Goal: Task Accomplishment & Management: Complete application form

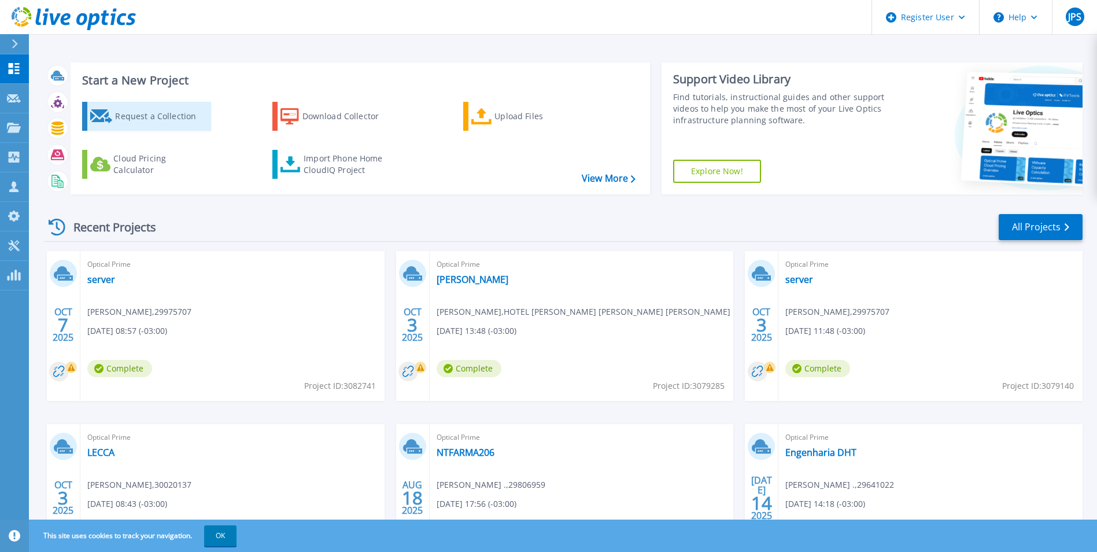
click at [114, 124] on link "Request a Collection" at bounding box center [146, 116] width 129 height 29
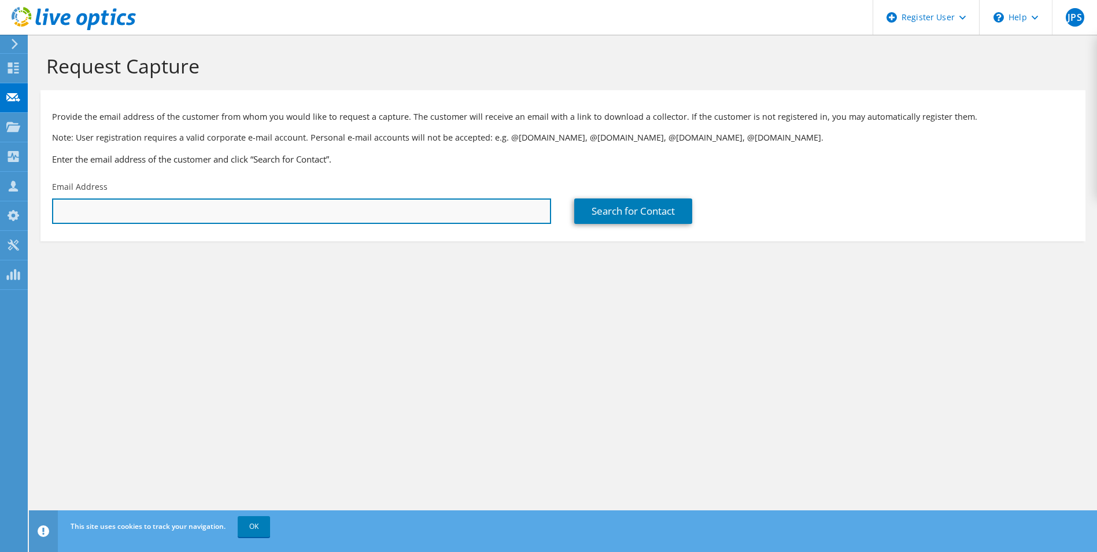
click at [251, 211] on input "text" at bounding box center [301, 210] width 499 height 25
paste input "[EMAIL_ADDRESS][DOMAIN_NAME]"
type input "[EMAIL_ADDRESS][DOMAIN_NAME]"
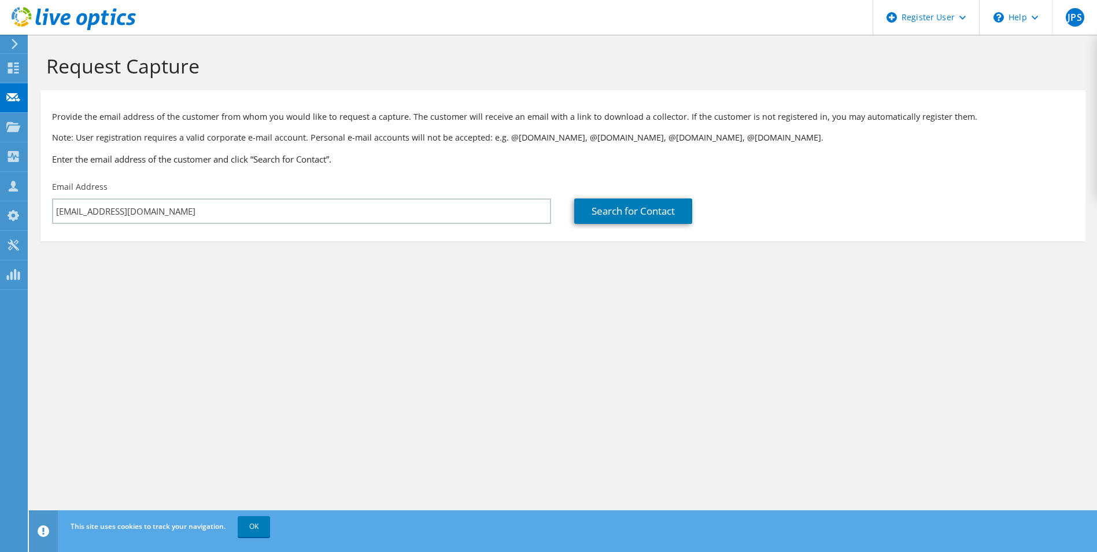
click at [392, 271] on section "Request Capture Provide the email address of the customer from whom you would l…" at bounding box center [563, 167] width 1068 height 264
click at [621, 222] on link "Search for Contact" at bounding box center [633, 210] width 118 height 25
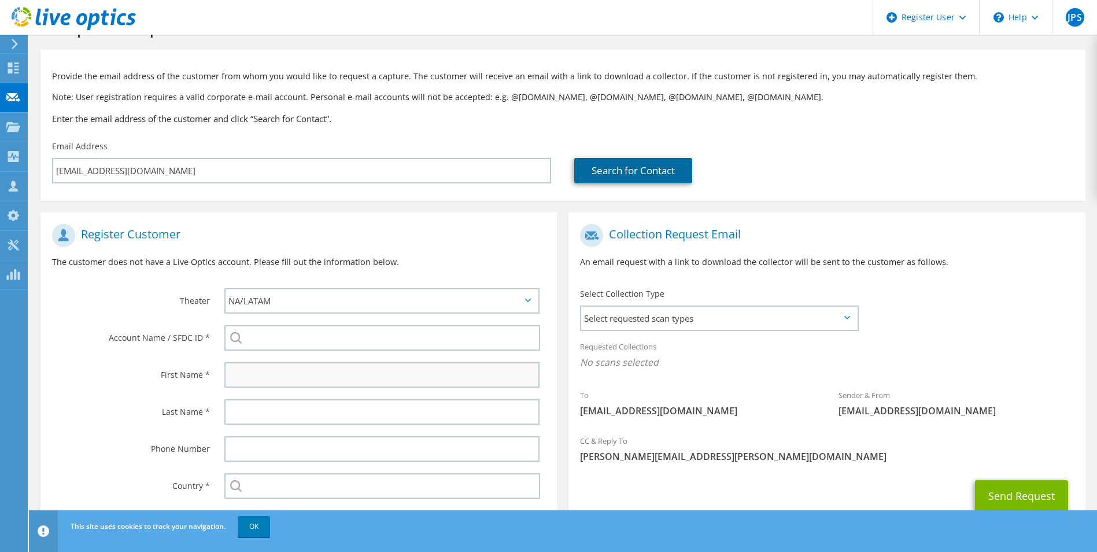
scroll to position [58, 0]
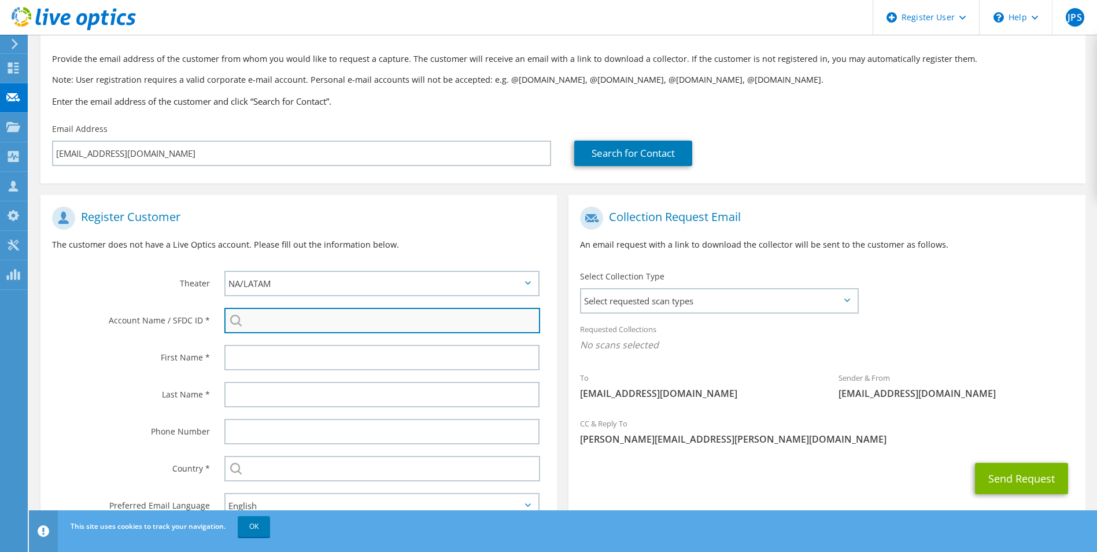
click at [292, 311] on input "search" at bounding box center [382, 320] width 316 height 25
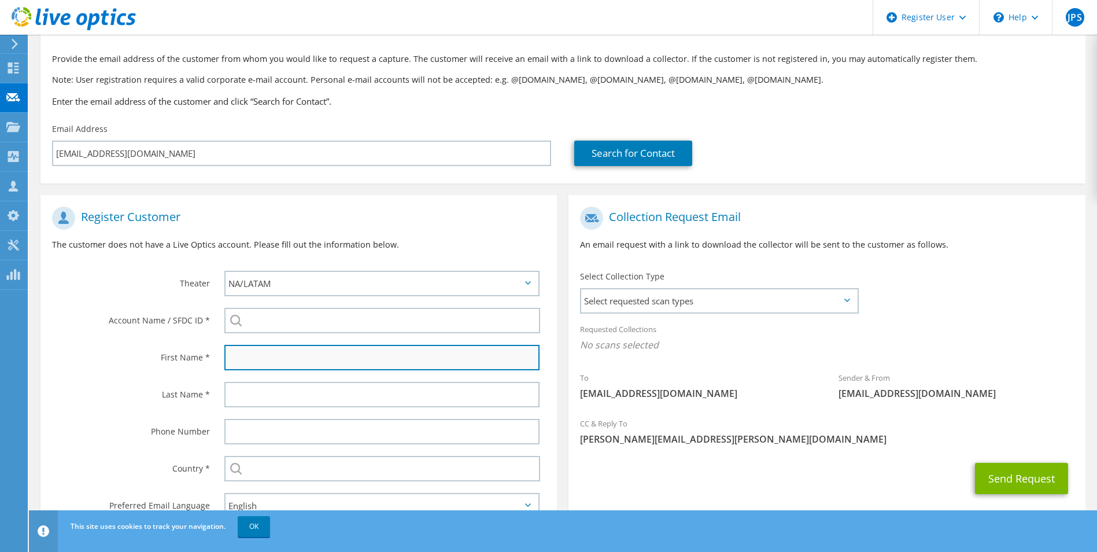
click at [255, 353] on input "text" at bounding box center [382, 357] width 316 height 25
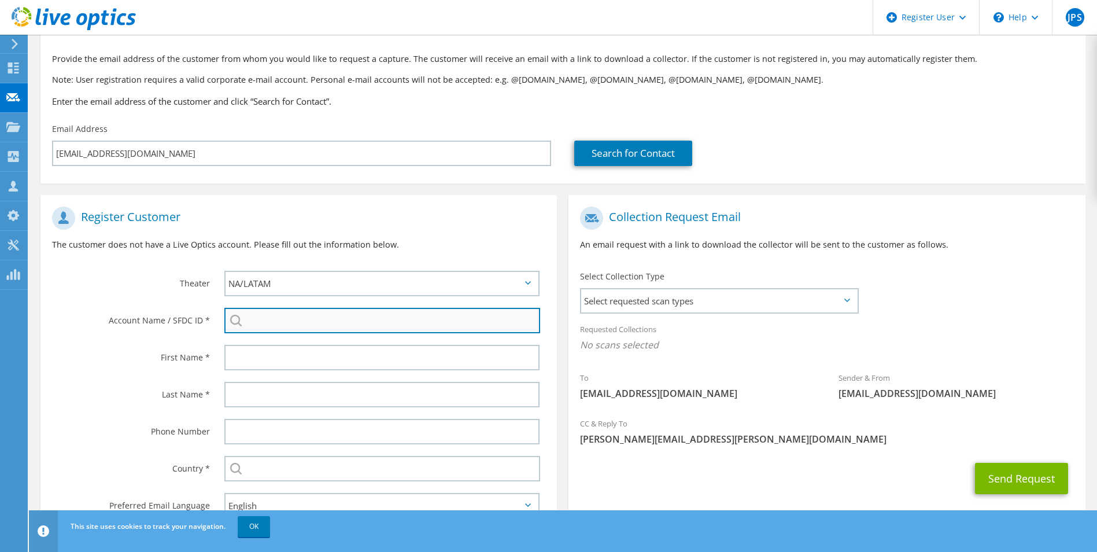
click at [258, 332] on input "search" at bounding box center [382, 320] width 316 height 25
paste input "30102369"
type input "30102369"
click at [168, 344] on div "First Name *" at bounding box center [126, 357] width 172 height 36
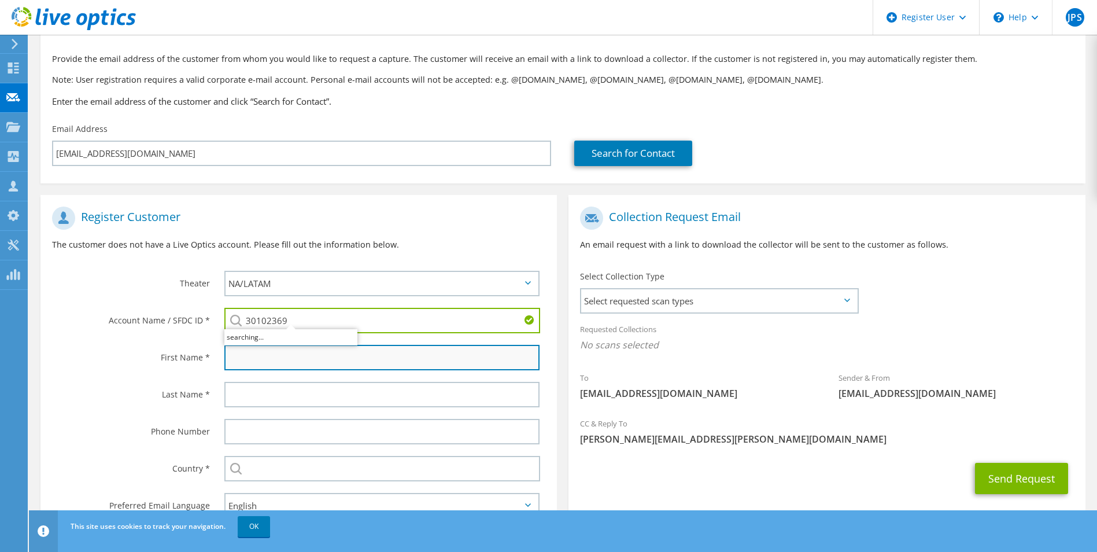
click at [284, 366] on input "text" at bounding box center [382, 357] width 316 height 25
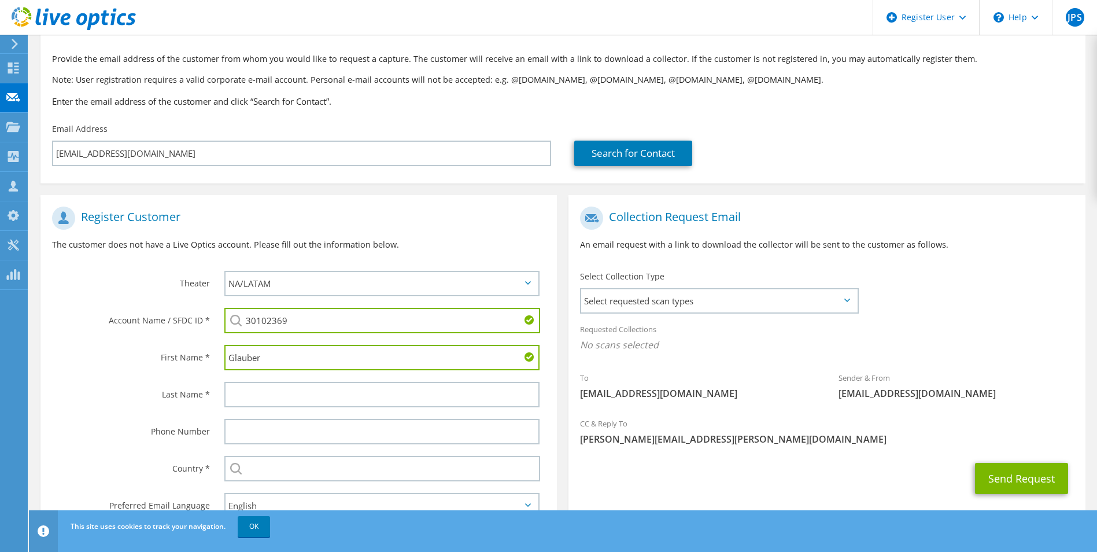
type input "Glauber"
type input "."
click at [156, 395] on label "Last Name *" at bounding box center [131, 391] width 158 height 19
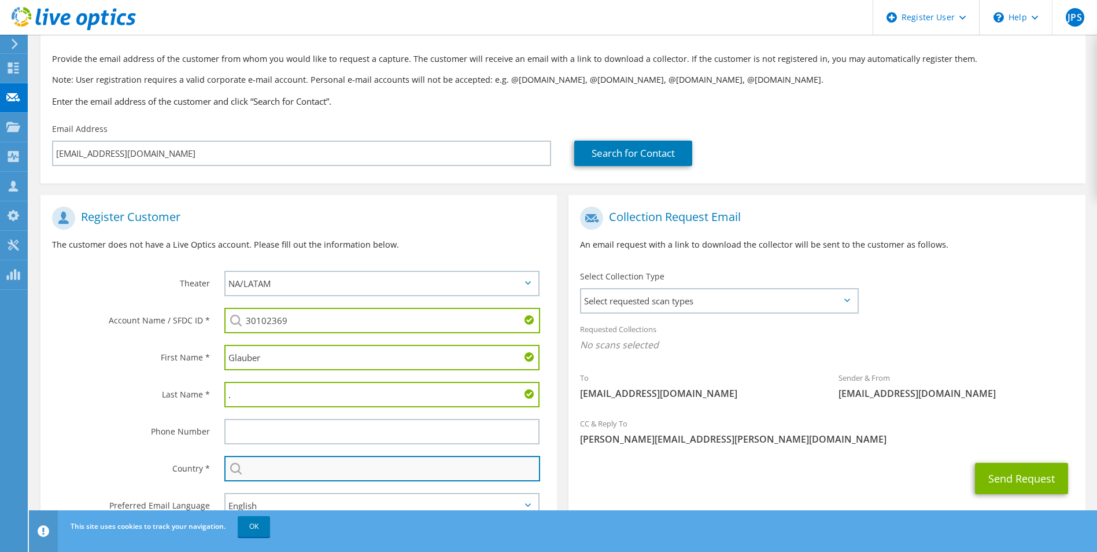
click at [329, 461] on input "text" at bounding box center [382, 468] width 316 height 25
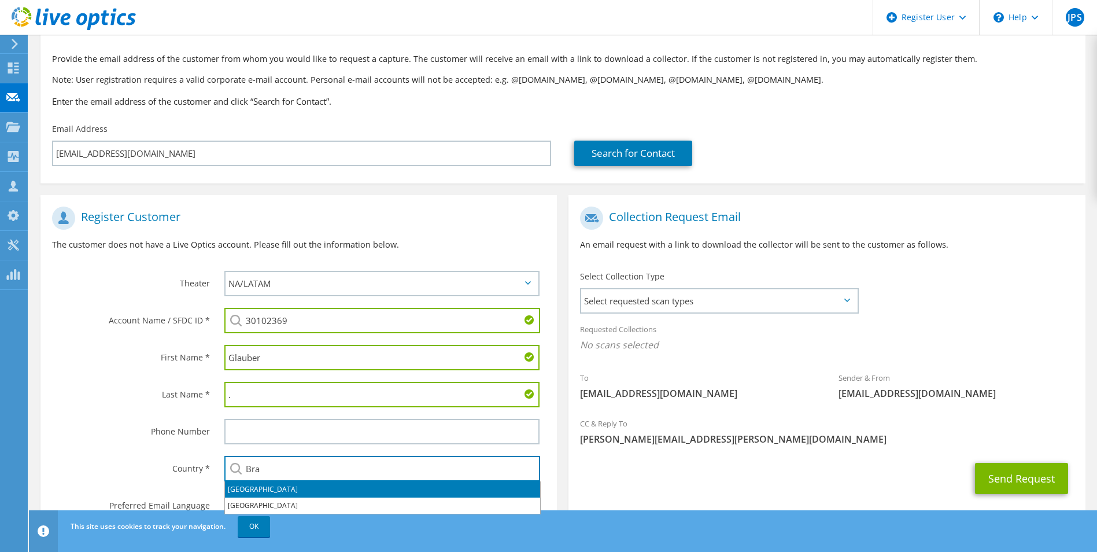
click at [252, 494] on li "[GEOGRAPHIC_DATA]" at bounding box center [382, 489] width 315 height 16
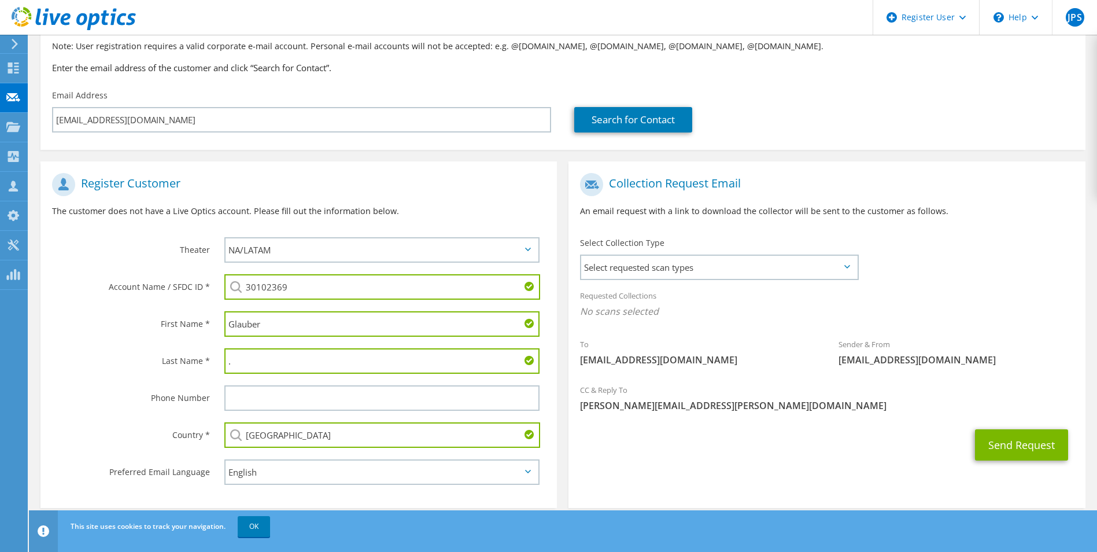
scroll to position [105, 0]
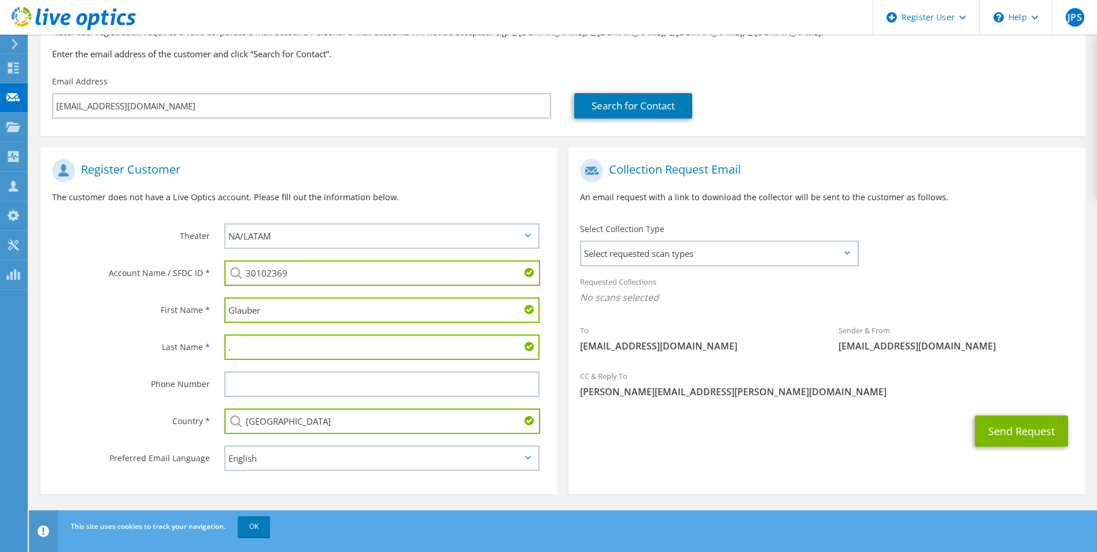
type input "[GEOGRAPHIC_DATA]"
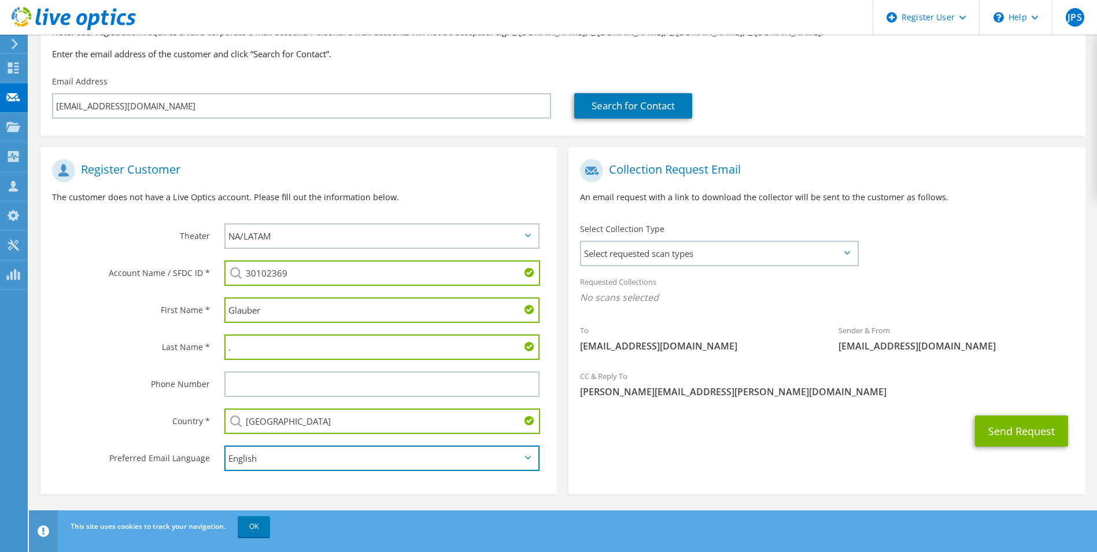
click at [282, 466] on select "English Deutsch Español Français Italiano Polski Português Русский 한국어 中文 日本語" at bounding box center [382, 457] width 316 height 25
click at [283, 463] on select "English Deutsch Español Français Italiano Polski Português Русский 한국어 中文 日本語" at bounding box center [382, 457] width 316 height 25
select select "pt-BR"
click at [224, 445] on select "English Deutsch Español Français Italiano Polski Português Русский 한국어 中文 日本語" at bounding box center [382, 457] width 316 height 25
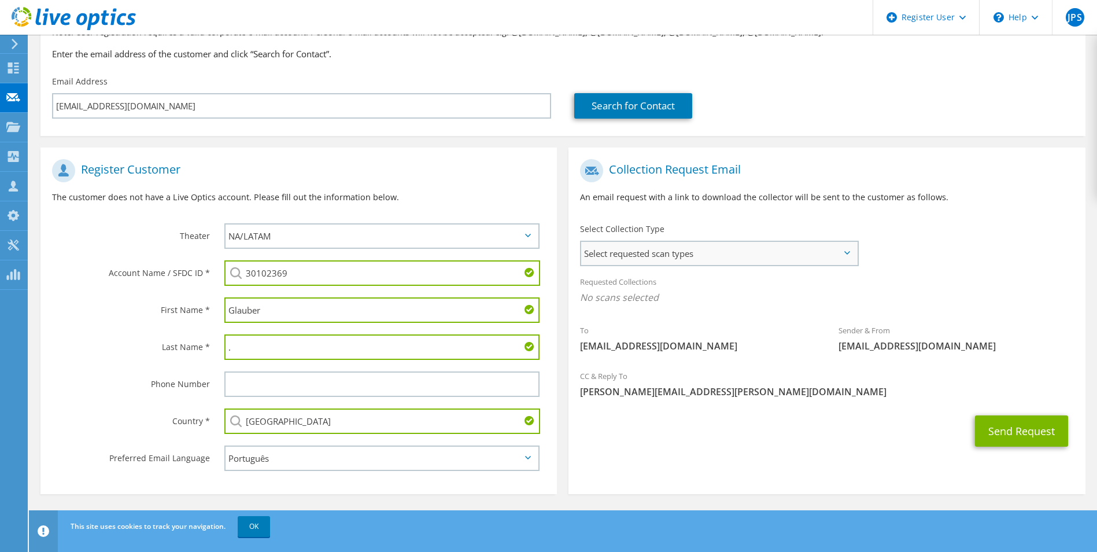
click at [657, 248] on span "Select requested scan types" at bounding box center [718, 253] width 275 height 23
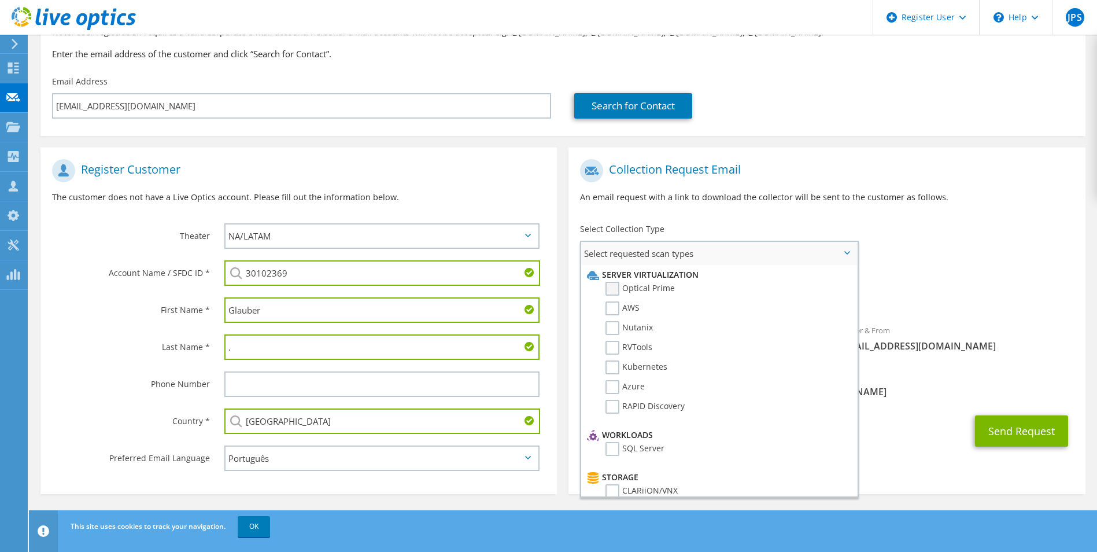
click at [636, 287] on label "Optical Prime" at bounding box center [640, 289] width 69 height 14
click at [0, 0] on input "Optical Prime" at bounding box center [0, 0] width 0 height 0
click at [687, 192] on p "An email request with a link to download the collector will be sent to the cust…" at bounding box center [826, 197] width 493 height 13
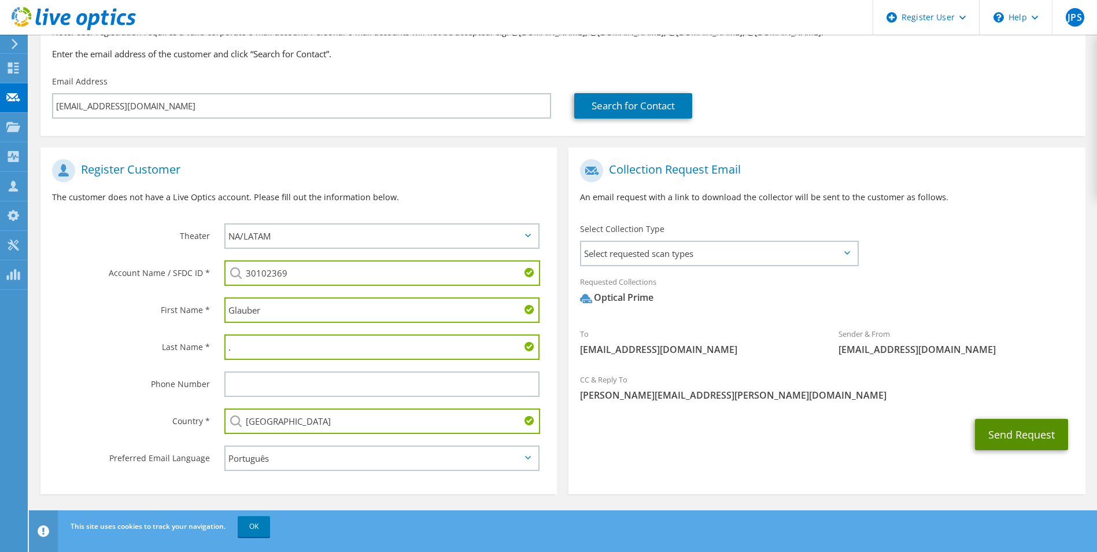
click at [1016, 430] on button "Send Request" at bounding box center [1021, 434] width 93 height 31
